Goal: Navigation & Orientation: Go to known website

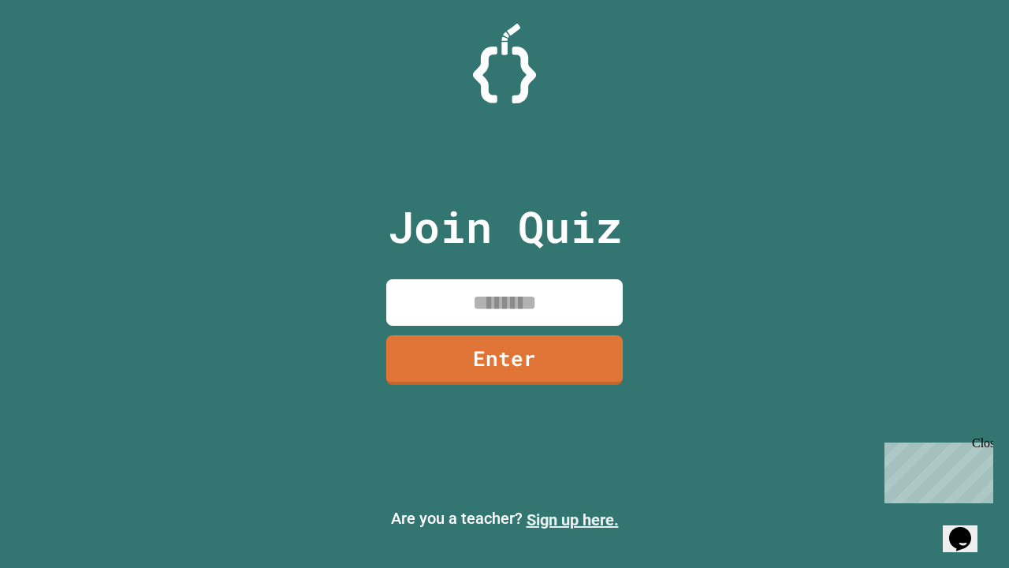
click at [572, 520] on link "Sign up here." at bounding box center [573, 519] width 92 height 19
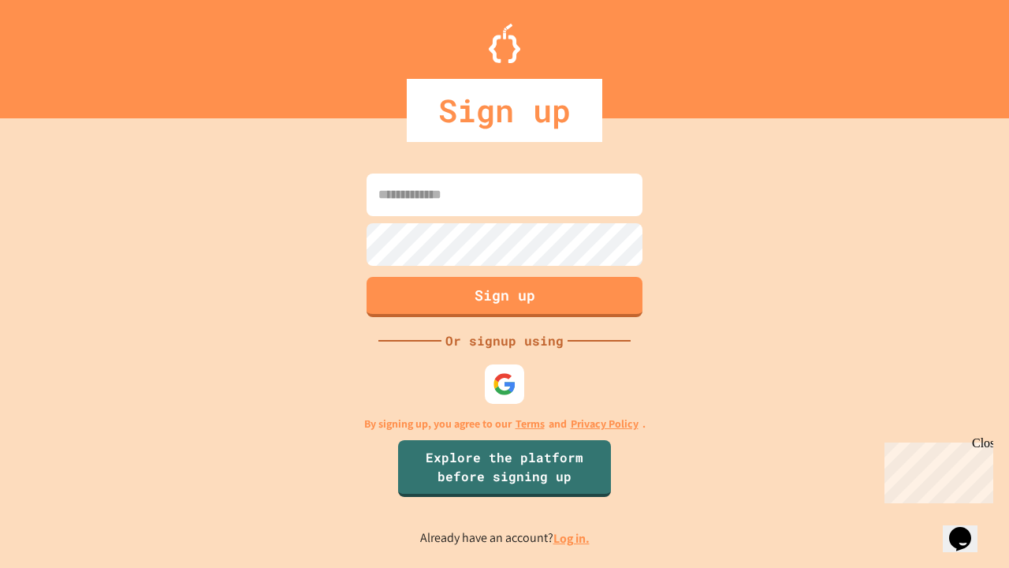
click at [572, 538] on link "Log in." at bounding box center [571, 538] width 36 height 17
